Goal: Transaction & Acquisition: Purchase product/service

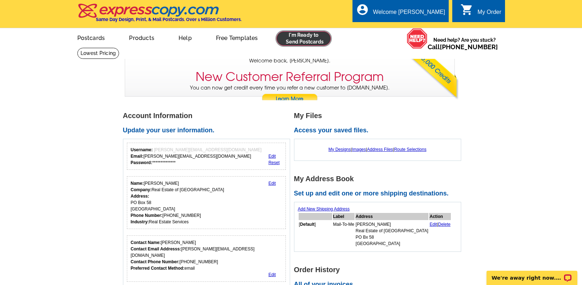
click at [296, 40] on link at bounding box center [304, 38] width 55 height 14
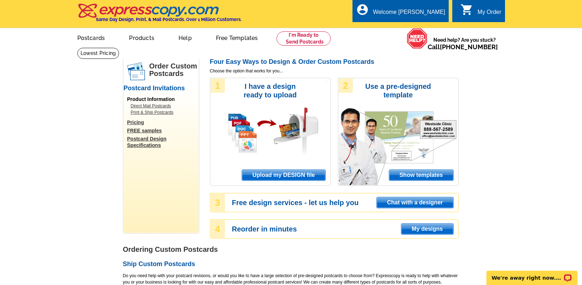
click at [290, 169] on link "Upload my DESIGN file" at bounding box center [284, 174] width 84 height 11
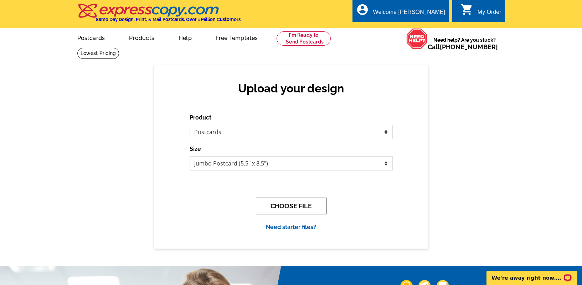
click at [293, 210] on button "CHOOSE FILE" at bounding box center [291, 206] width 71 height 17
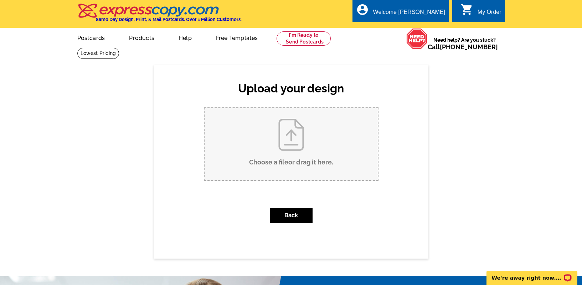
click at [321, 82] on h2 "Upload your design" at bounding box center [291, 89] width 189 height 14
click at [311, 133] on input "Choose a file or drag it here ." at bounding box center [291, 144] width 173 height 72
type input "C:\fakepath\43Overlook_sold.pdf"
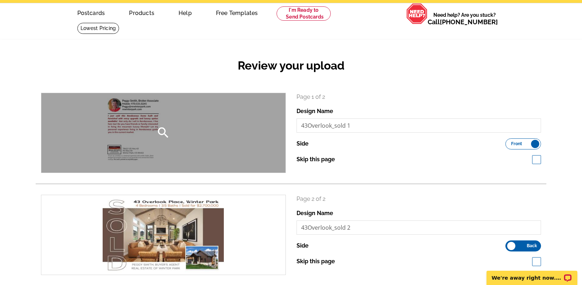
scroll to position [72, 0]
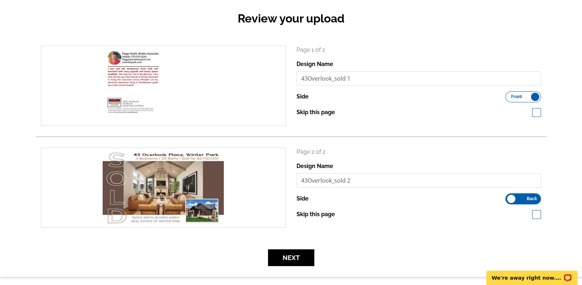
click at [522, 96] on label "Front Back" at bounding box center [524, 96] width 36 height 11
click at [509, 95] on input "Front Back" at bounding box center [509, 95] width 0 height 0
click at [526, 196] on label "Front Back" at bounding box center [524, 198] width 36 height 11
click at [509, 197] on input "Front Back" at bounding box center [509, 197] width 0 height 0
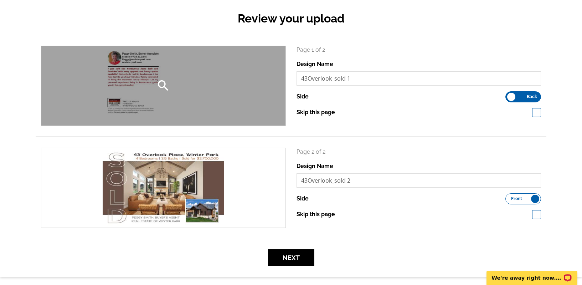
click at [161, 82] on icon "search" at bounding box center [163, 85] width 14 height 14
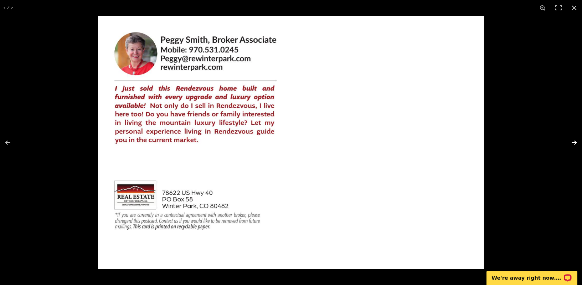
click at [575, 142] on button at bounding box center [569, 143] width 25 height 36
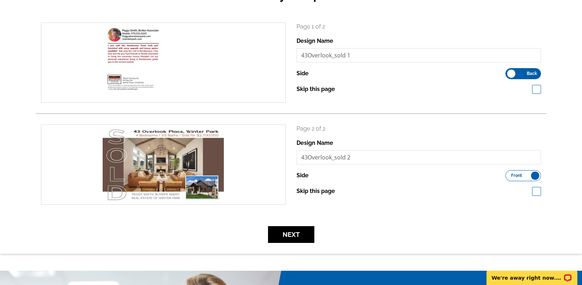
scroll to position [101, 0]
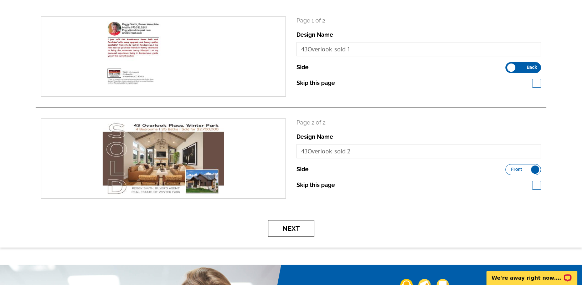
click at [279, 225] on button "Next" at bounding box center [291, 228] width 46 height 17
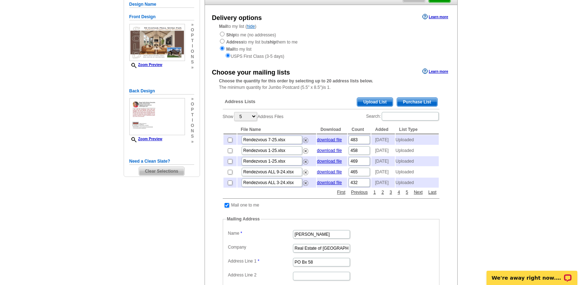
scroll to position [76, 0]
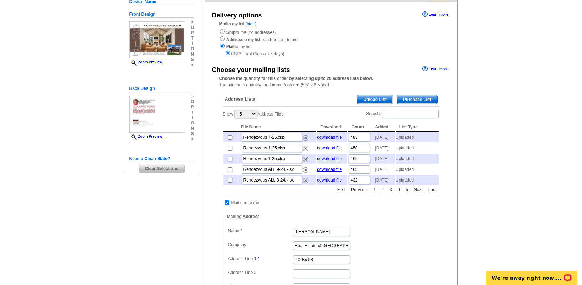
click at [387, 95] on span "Upload List" at bounding box center [374, 99] width 35 height 9
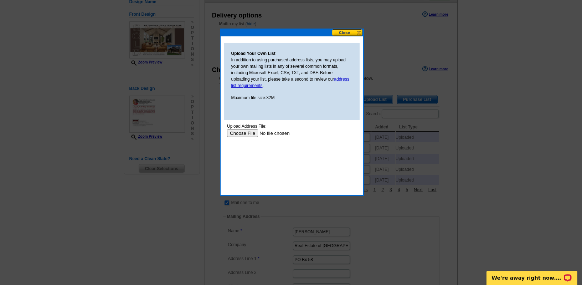
scroll to position [0, 0]
click at [240, 132] on input "file" at bounding box center [272, 132] width 90 height 7
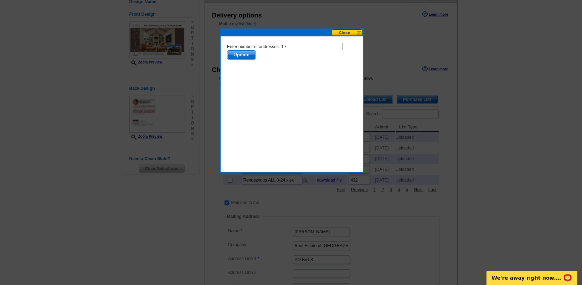
click at [299, 46] on input "17" at bounding box center [311, 46] width 63 height 7
type input "16"
click at [249, 56] on span "Update" at bounding box center [241, 55] width 28 height 9
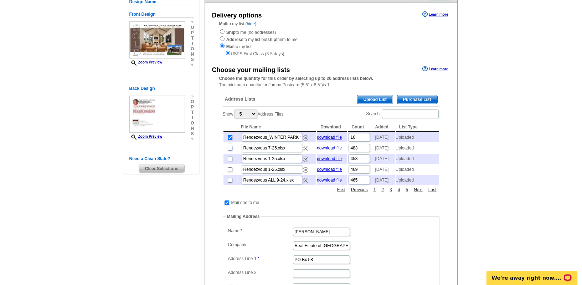
click at [230, 150] on input "checkbox" at bounding box center [230, 148] width 5 height 5
checkbox input "true"
click at [226, 205] on input "checkbox" at bounding box center [227, 202] width 5 height 5
checkbox input "false"
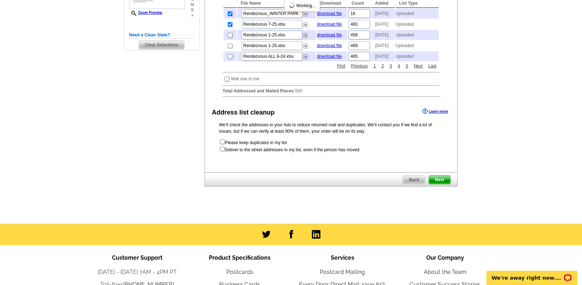
scroll to position [207, 0]
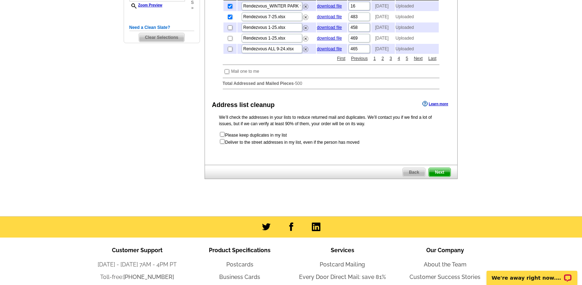
click at [438, 176] on span "Next" at bounding box center [439, 172] width 21 height 9
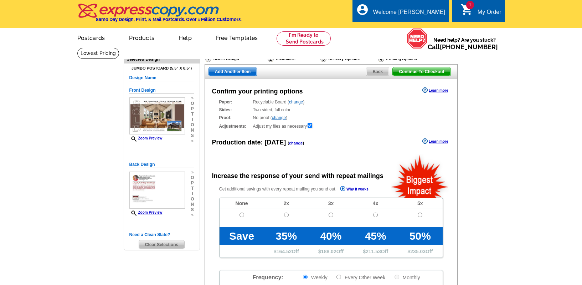
radio input "false"
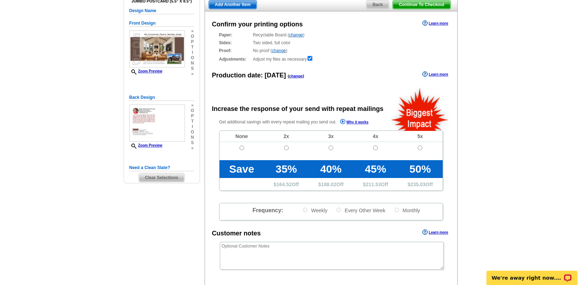
scroll to position [86, 0]
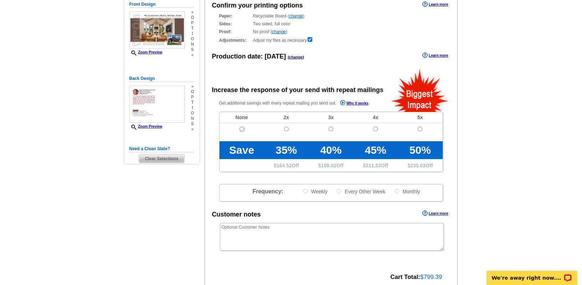
click at [242, 131] on input "radio" at bounding box center [242, 129] width 5 height 5
radio input "true"
click at [276, 230] on textarea at bounding box center [332, 237] width 224 height 28
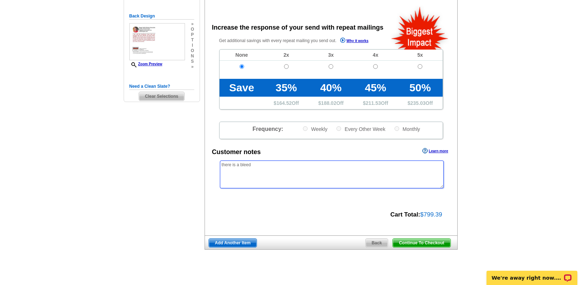
scroll to position [164, 0]
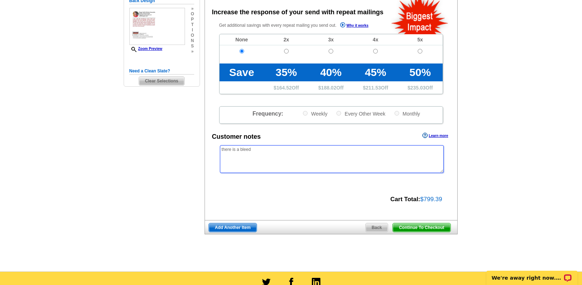
type textarea "there is a bleed"
click at [408, 228] on span "Continue To Checkout" at bounding box center [421, 227] width 57 height 9
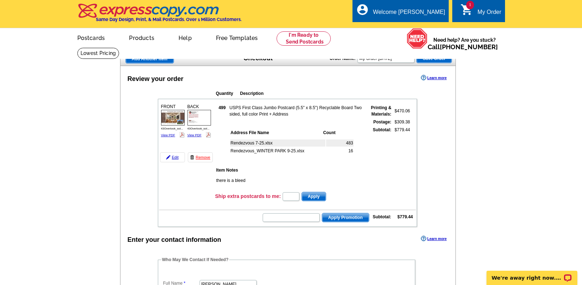
click at [153, 57] on span "Add Another Item" at bounding box center [150, 59] width 48 height 9
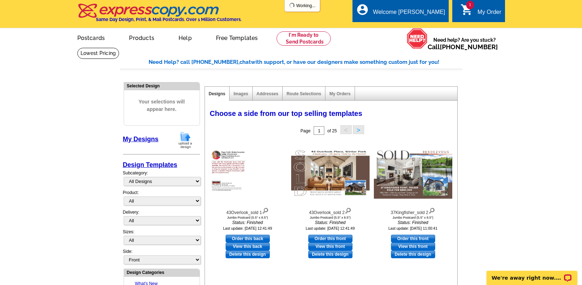
click at [183, 134] on img at bounding box center [185, 140] width 19 height 18
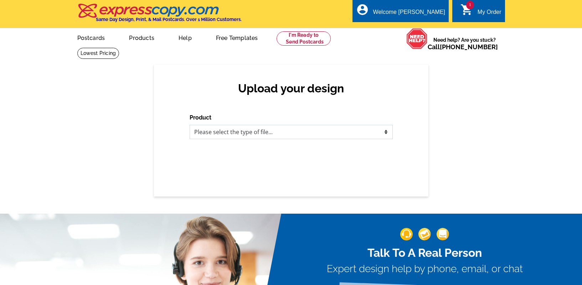
click at [220, 132] on select "Please select the type of file... Postcards Business Cards Letters and flyers G…" at bounding box center [291, 132] width 203 height 14
select select "1"
click at [190, 125] on select "Please select the type of file... Postcards Business Cards Letters and flyers G…" at bounding box center [291, 132] width 203 height 14
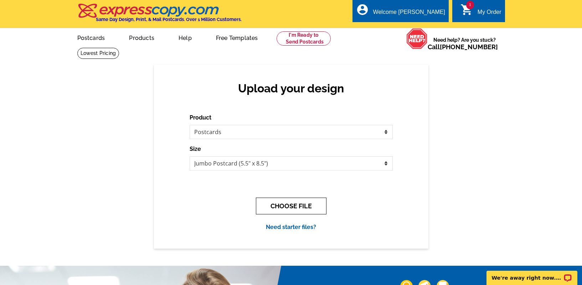
click at [270, 203] on button "CHOOSE FILE" at bounding box center [291, 206] width 71 height 17
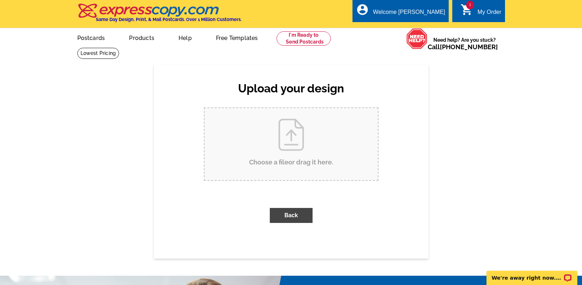
click at [270, 165] on input "Choose a file or drag it here ." at bounding box center [291, 144] width 173 height 72
type input "C:\fakepath\2185Pioneer_sold.pdf"
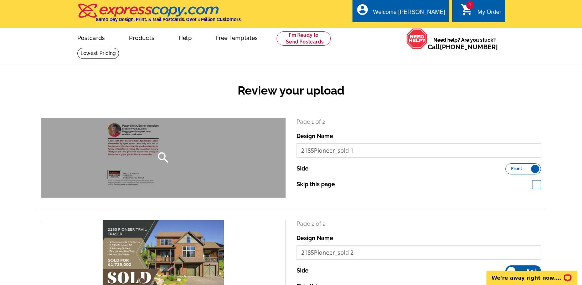
click at [165, 159] on icon "search" at bounding box center [163, 157] width 14 height 14
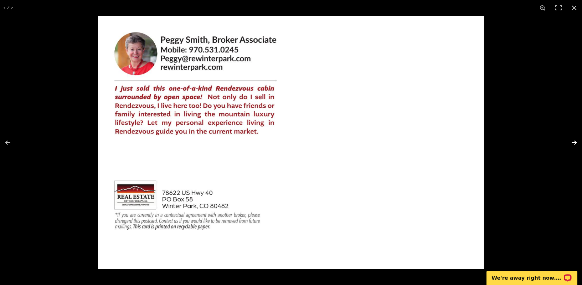
click at [573, 142] on button at bounding box center [569, 143] width 25 height 36
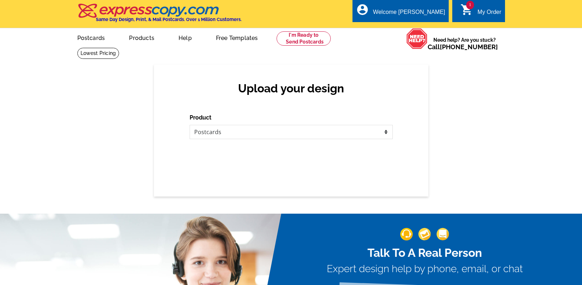
select select "1"
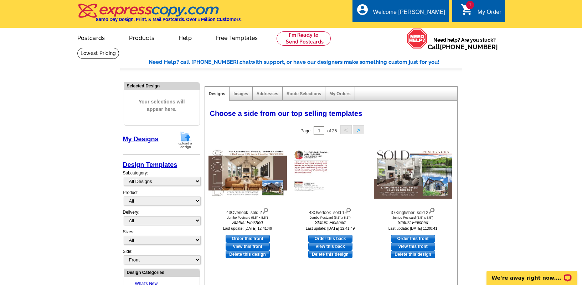
click at [189, 140] on img at bounding box center [185, 140] width 19 height 18
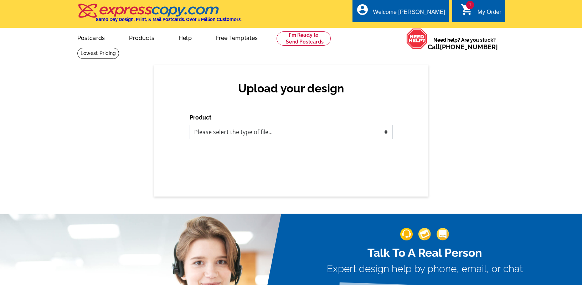
click at [210, 133] on select "Please select the type of file... Postcards Business Cards Letters and flyers G…" at bounding box center [291, 132] width 203 height 14
select select "1"
click at [190, 125] on select "Please select the type of file... Postcards Business Cards Letters and flyers G…" at bounding box center [291, 132] width 203 height 14
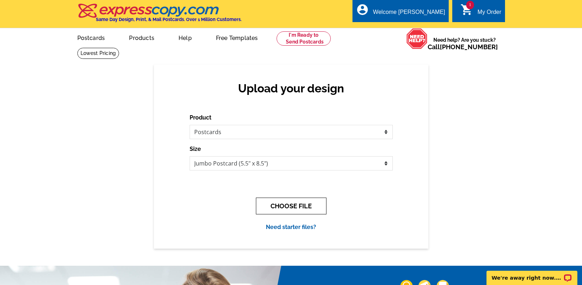
click at [285, 204] on button "CHOOSE FILE" at bounding box center [291, 206] width 71 height 17
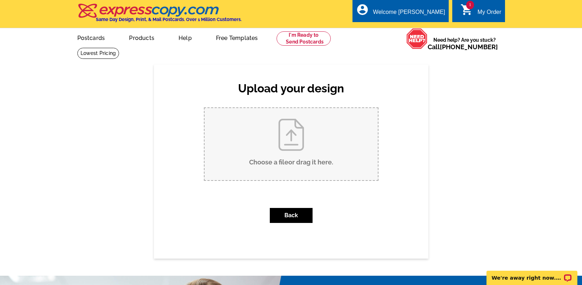
click at [269, 148] on input "Choose a file or drag it here ." at bounding box center [291, 144] width 173 height 72
type input "C:\fakepath\2185Pioneer_sold.pdf"
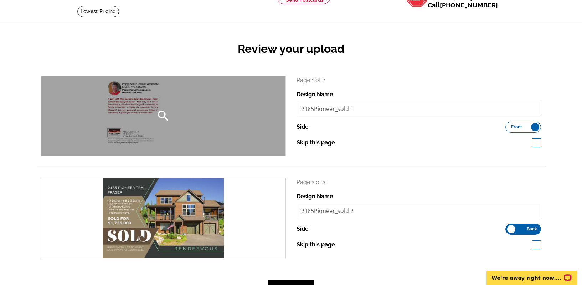
scroll to position [81, 0]
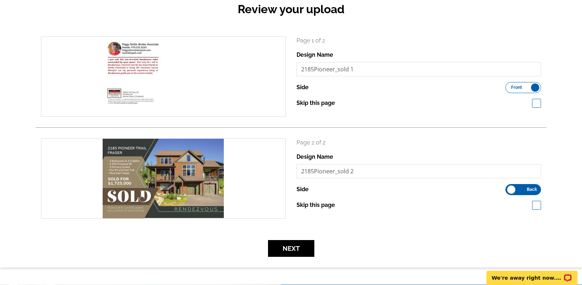
click at [516, 87] on span "Front" at bounding box center [516, 88] width 11 height 4
click at [509, 86] on input "Front Back" at bounding box center [509, 86] width 0 height 0
click at [526, 189] on label "Front Back" at bounding box center [524, 189] width 36 height 11
click at [509, 188] on input "Front Back" at bounding box center [509, 188] width 0 height 0
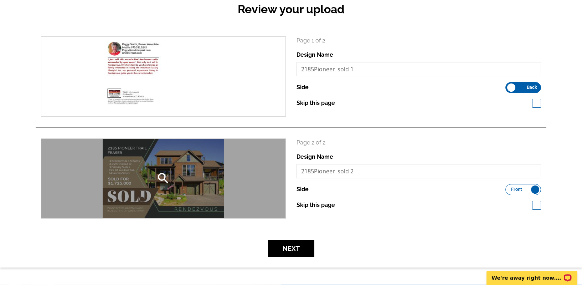
click at [163, 175] on icon "search" at bounding box center [163, 178] width 14 height 14
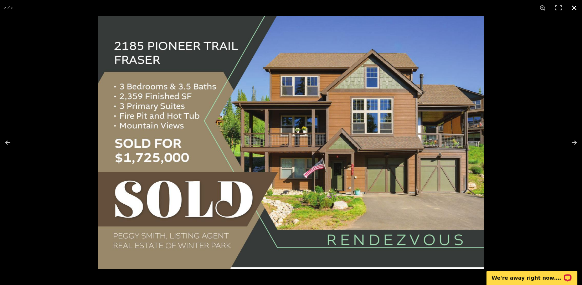
click at [576, 9] on button at bounding box center [575, 8] width 16 height 16
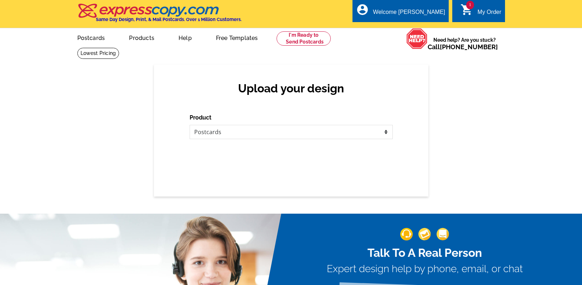
select select "1"
click at [281, 133] on select "Please select the type of file... Postcards Business Cards Letters and flyers G…" at bounding box center [291, 132] width 203 height 14
select select "1"
click at [190, 125] on select "Please select the type of file... Postcards Business Cards Letters and flyers G…" at bounding box center [291, 132] width 203 height 14
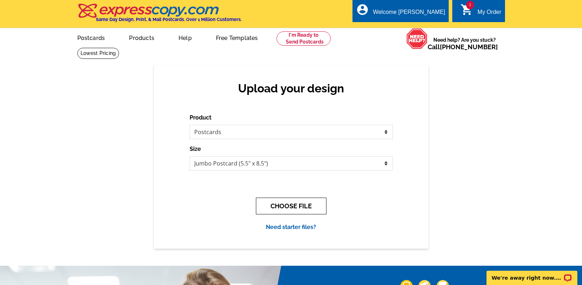
click at [283, 204] on button "CHOOSE FILE" at bounding box center [291, 206] width 71 height 17
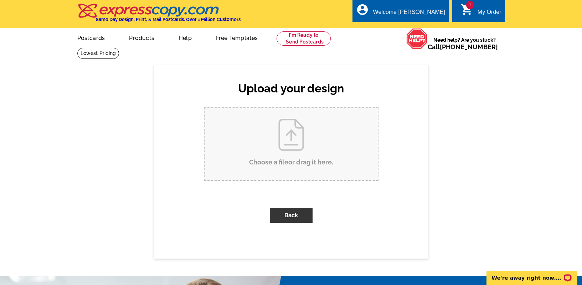
click at [286, 153] on input "Choose a file or drag it here ." at bounding box center [291, 144] width 173 height 72
type input "C:\fakepath\2185Pioneer_sold.pdf"
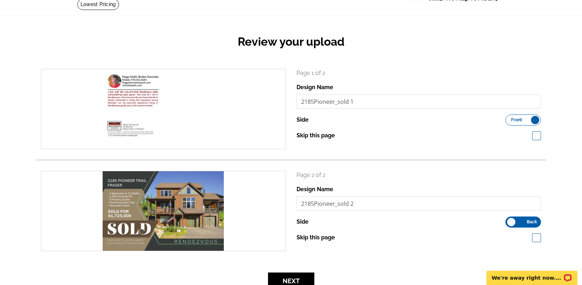
scroll to position [57, 0]
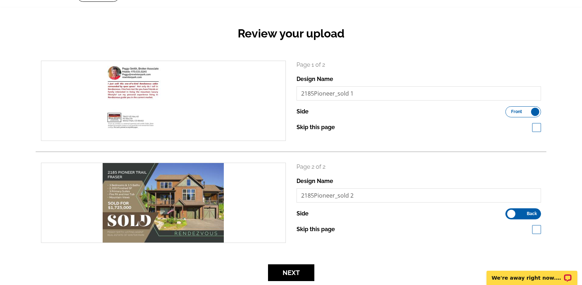
click at [516, 111] on span "Front" at bounding box center [516, 112] width 11 height 4
click at [509, 110] on input "Front Back" at bounding box center [509, 110] width 0 height 0
click at [529, 212] on span "Back" at bounding box center [532, 214] width 10 height 4
click at [509, 212] on input "Front Back" at bounding box center [509, 212] width 0 height 0
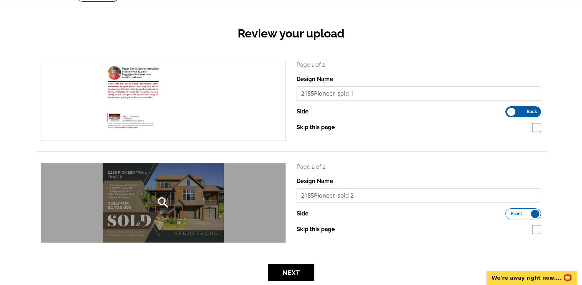
click at [174, 201] on div "search" at bounding box center [163, 203] width 244 height 80
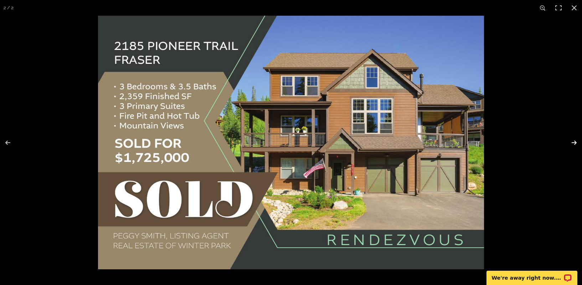
click at [575, 143] on button at bounding box center [569, 143] width 25 height 36
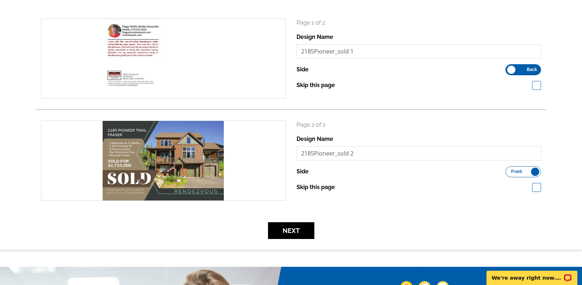
scroll to position [105, 0]
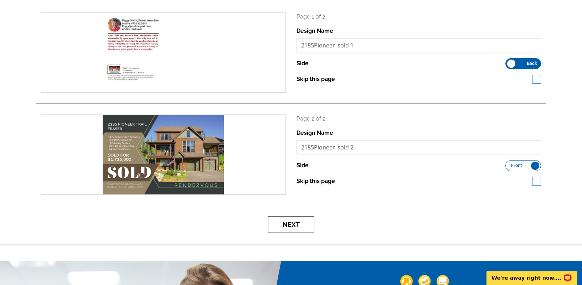
click at [282, 224] on button "Next" at bounding box center [291, 224] width 46 height 17
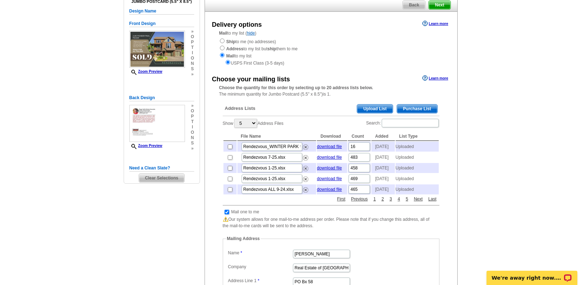
scroll to position [68, 0]
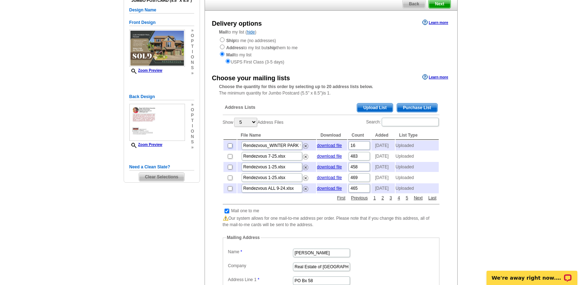
click at [228, 145] on input "checkbox" at bounding box center [230, 145] width 5 height 5
checkbox input "true"
click at [229, 159] on input "checkbox" at bounding box center [230, 156] width 5 height 5
checkbox input "true"
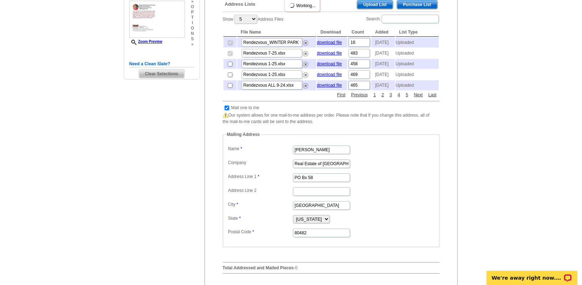
scroll to position [204, 0]
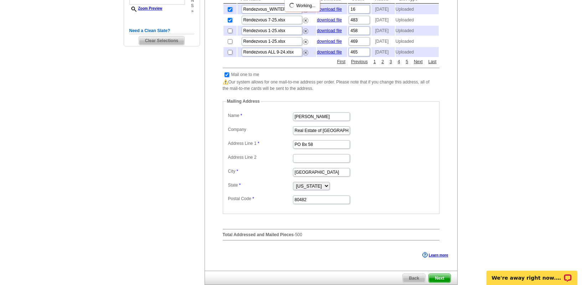
click at [229, 77] on input "checkbox" at bounding box center [227, 74] width 5 height 5
checkbox input "false"
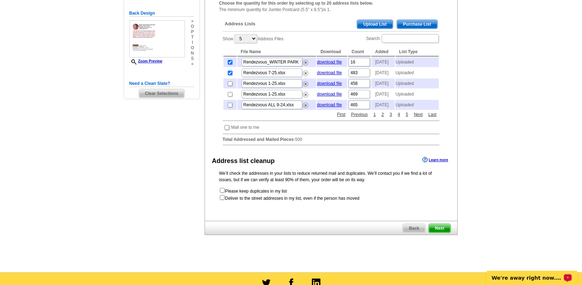
scroll to position [164, 0]
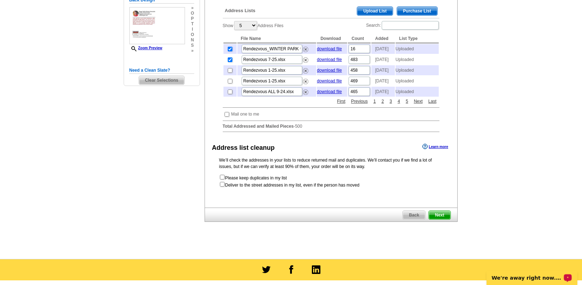
click at [446, 219] on span "Next" at bounding box center [439, 215] width 21 height 9
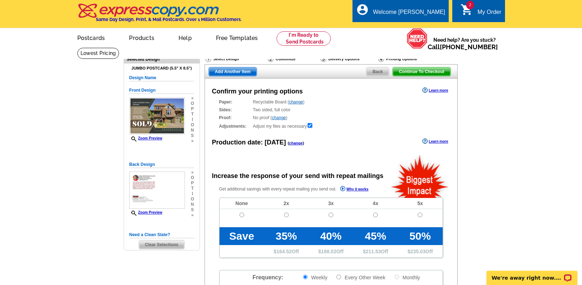
radio input "false"
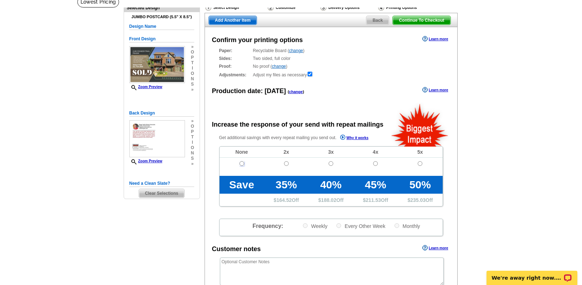
click at [242, 164] on input "radio" at bounding box center [242, 163] width 5 height 5
radio input "true"
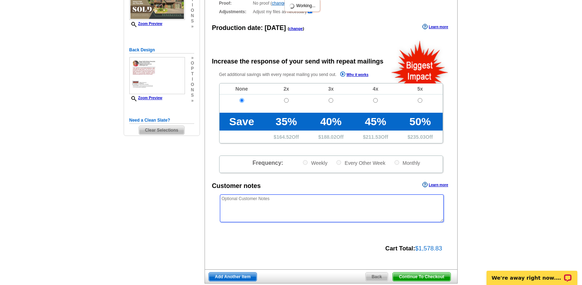
click at [254, 200] on textarea at bounding box center [332, 208] width 224 height 28
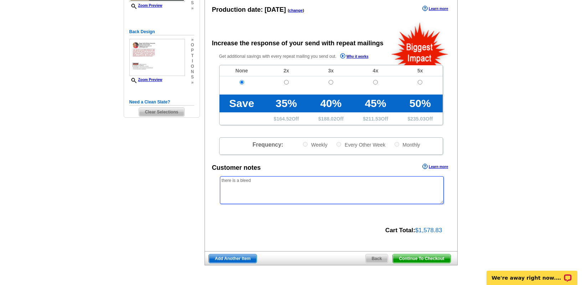
scroll to position [142, 0]
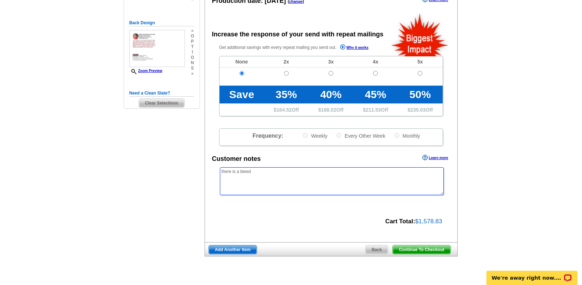
type textarea "there is a bleed"
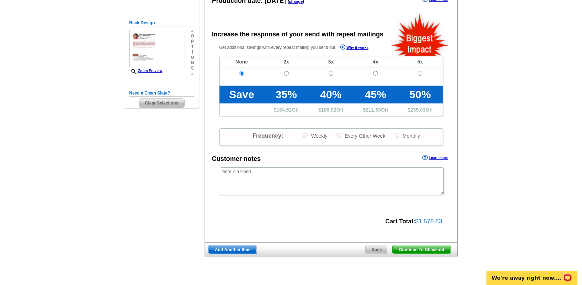
click at [397, 247] on span "Continue To Checkout" at bounding box center [421, 249] width 57 height 9
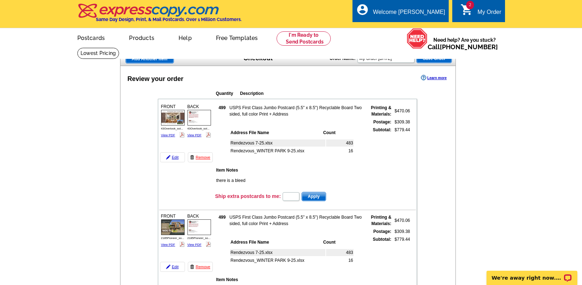
scroll to position [30, 0]
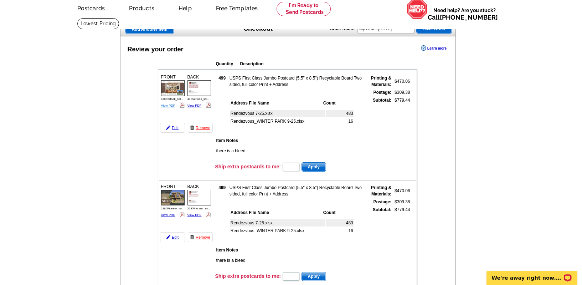
click at [165, 105] on link "View PDF" at bounding box center [168, 106] width 14 height 4
click at [196, 90] on img at bounding box center [200, 88] width 24 height 16
click at [175, 191] on img at bounding box center [173, 198] width 24 height 16
click at [202, 203] on img at bounding box center [200, 198] width 24 height 16
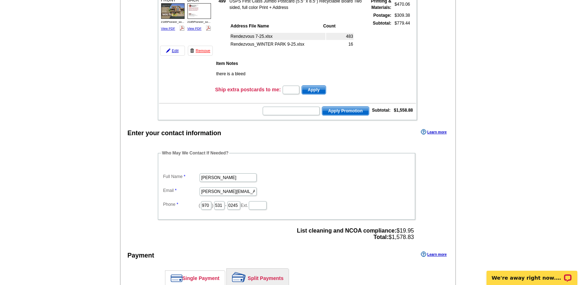
scroll to position [220, 0]
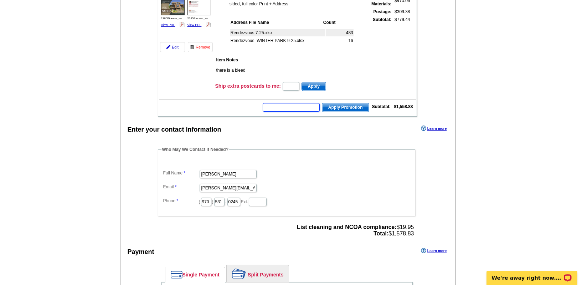
click at [296, 109] on input "text" at bounding box center [291, 107] width 57 height 9
paste input "GROW0825"
type input "GROW0825"
click at [338, 108] on span "Apply Promotion" at bounding box center [345, 107] width 47 height 9
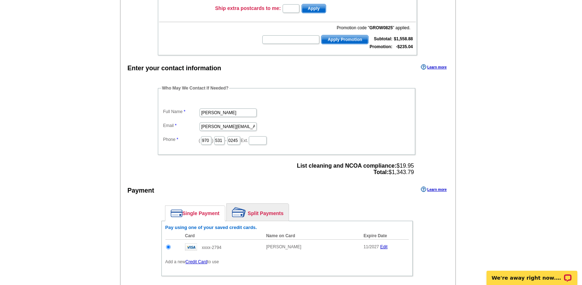
scroll to position [341, 0]
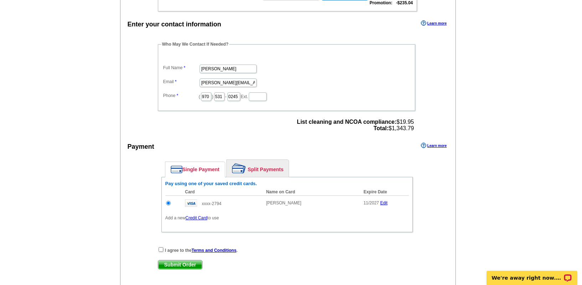
click at [163, 248] on div "I agree to the Terms and Conditions ." at bounding box center [287, 249] width 258 height 7
click at [160, 250] on input "checkbox" at bounding box center [161, 249] width 5 height 5
checkbox input "true"
click at [177, 263] on span "Submit Order" at bounding box center [180, 264] width 44 height 9
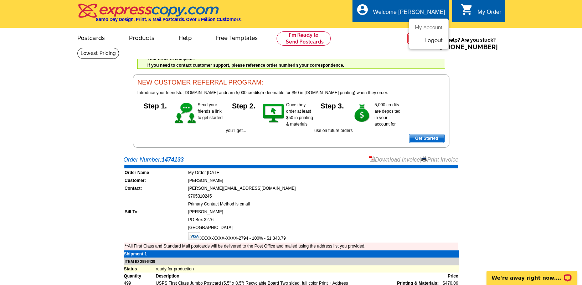
click at [432, 40] on link "Logout" at bounding box center [434, 40] width 18 height 6
